Goal: Entertainment & Leisure: Consume media (video, audio)

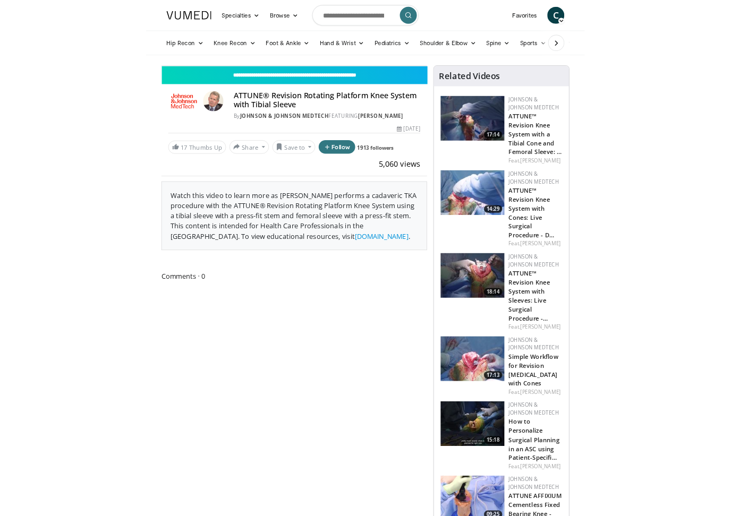
scroll to position [17, 0]
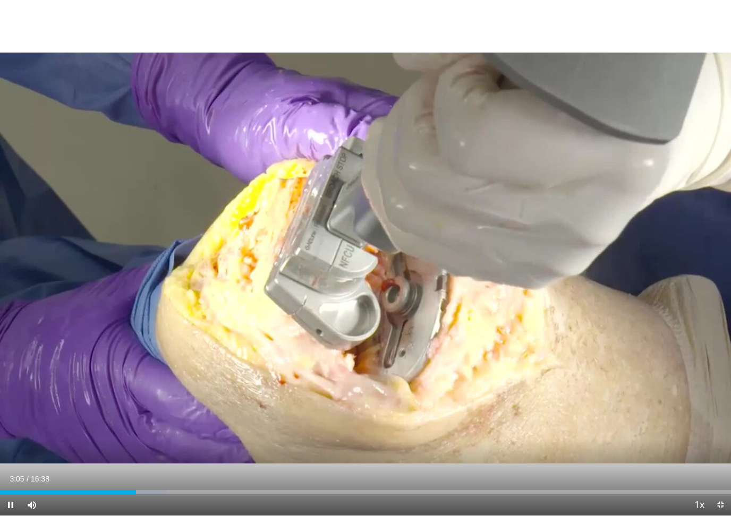
click at [138, 493] on div "Progress Bar" at bounding box center [128, 492] width 78 height 4
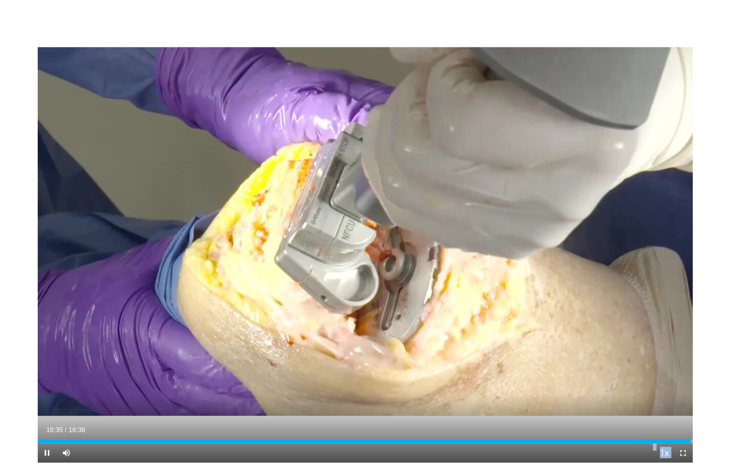
scroll to position [0, 0]
